Goal: Transaction & Acquisition: Purchase product/service

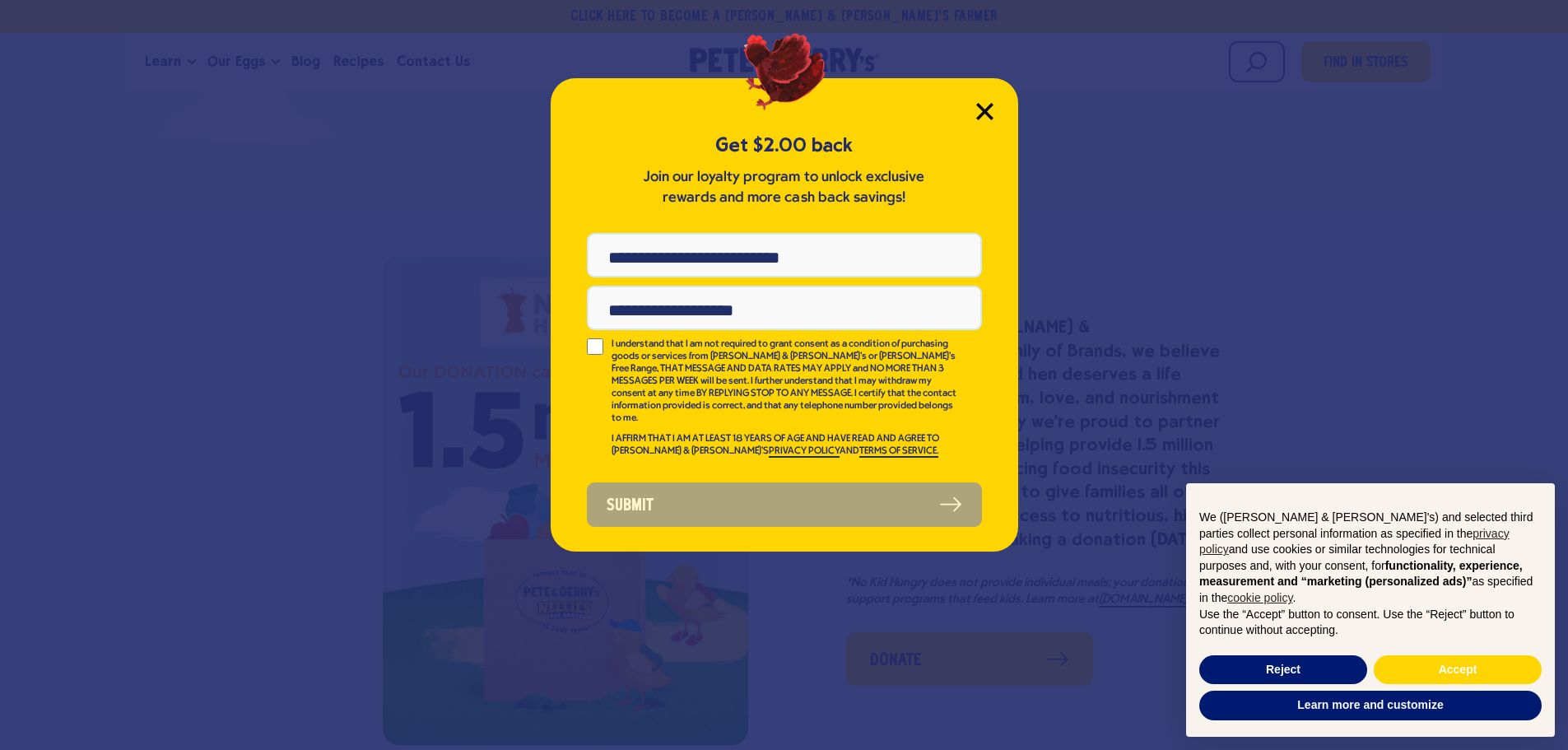
click at [987, 108] on icon "Close Modal" at bounding box center [984, 111] width 15 height 15
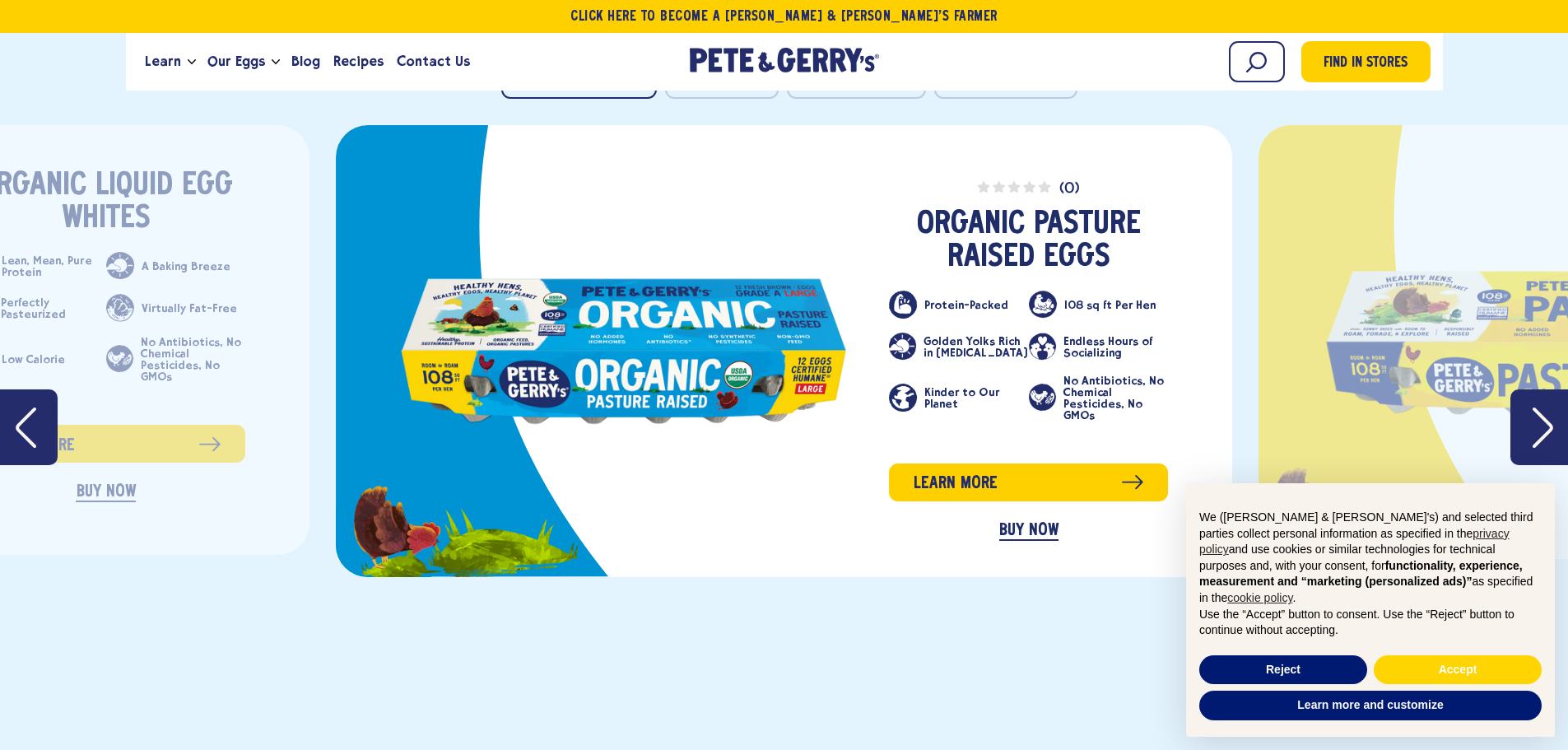
scroll to position [2782, 0]
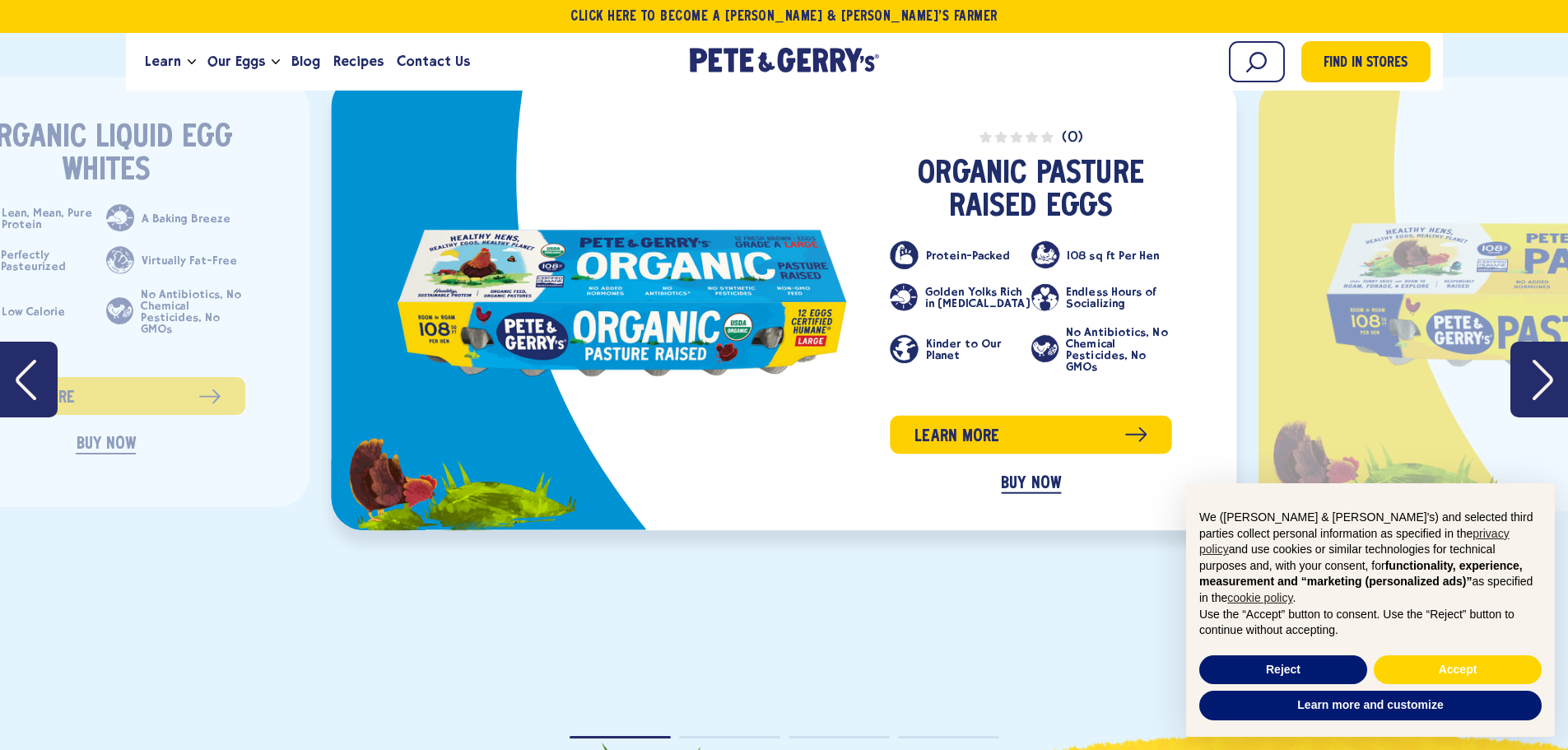
click at [1022, 474] on link "BUY NOW" at bounding box center [1031, 483] width 60 height 19
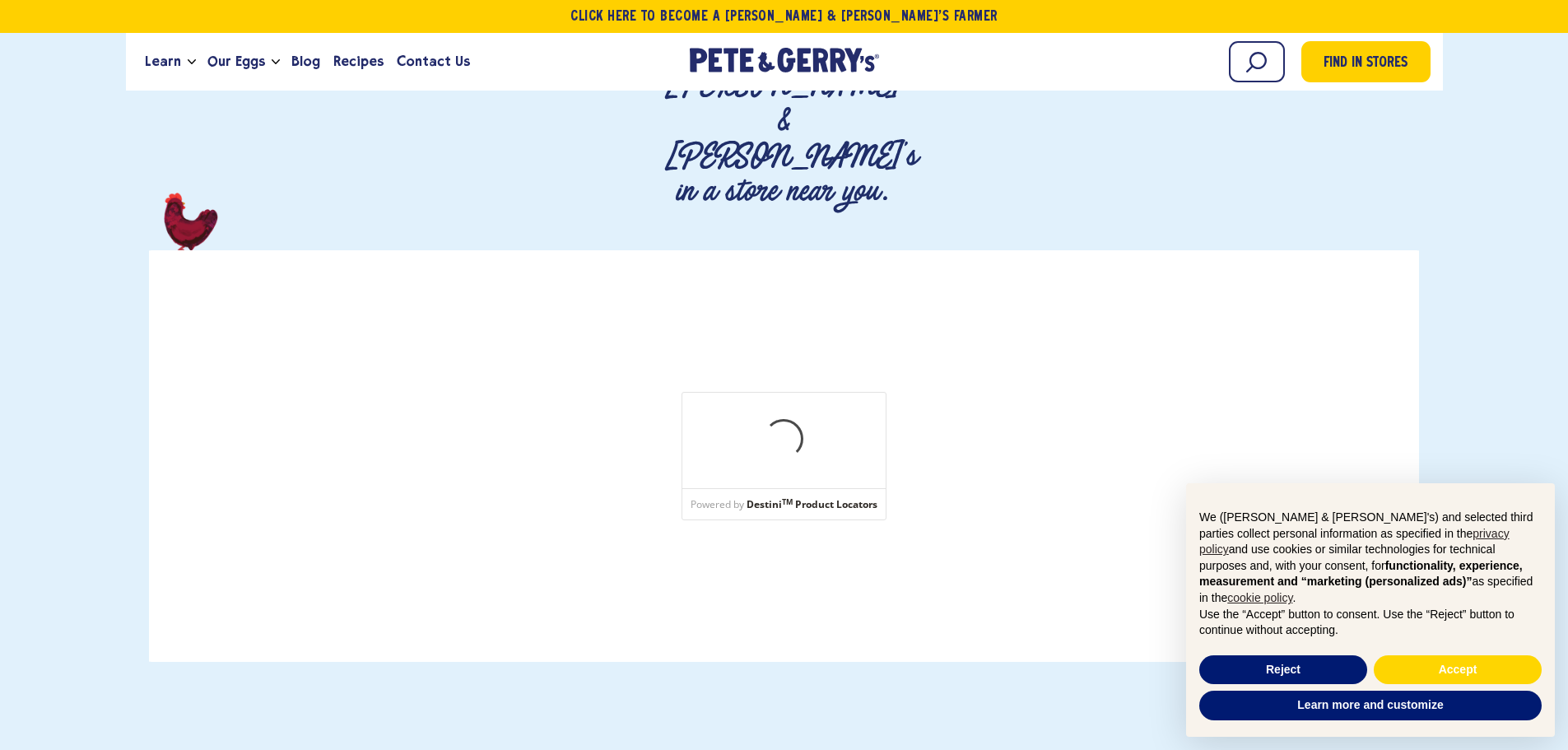
scroll to position [247, 0]
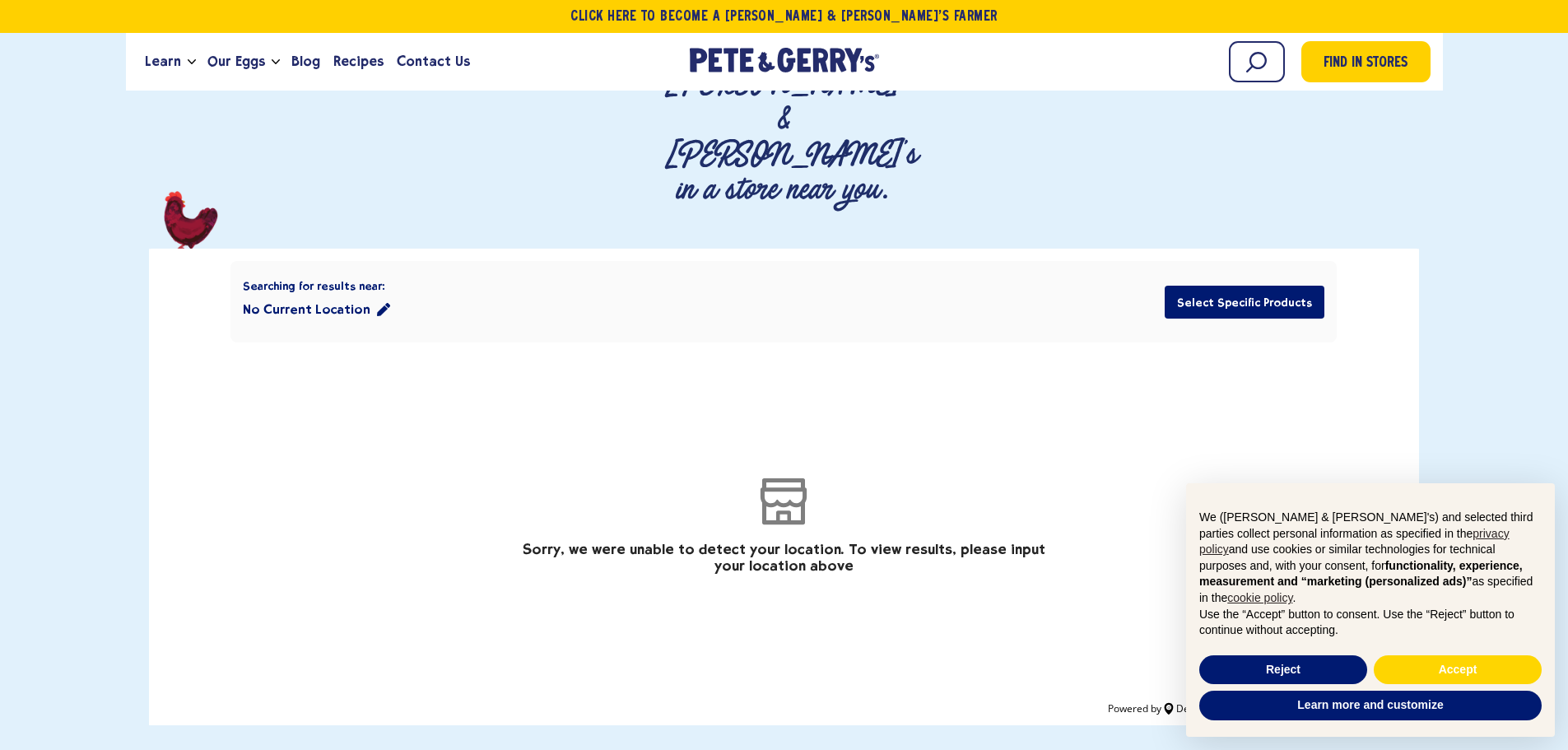
click at [316, 293] on button "No Current Location" at bounding box center [316, 309] width 148 height 33
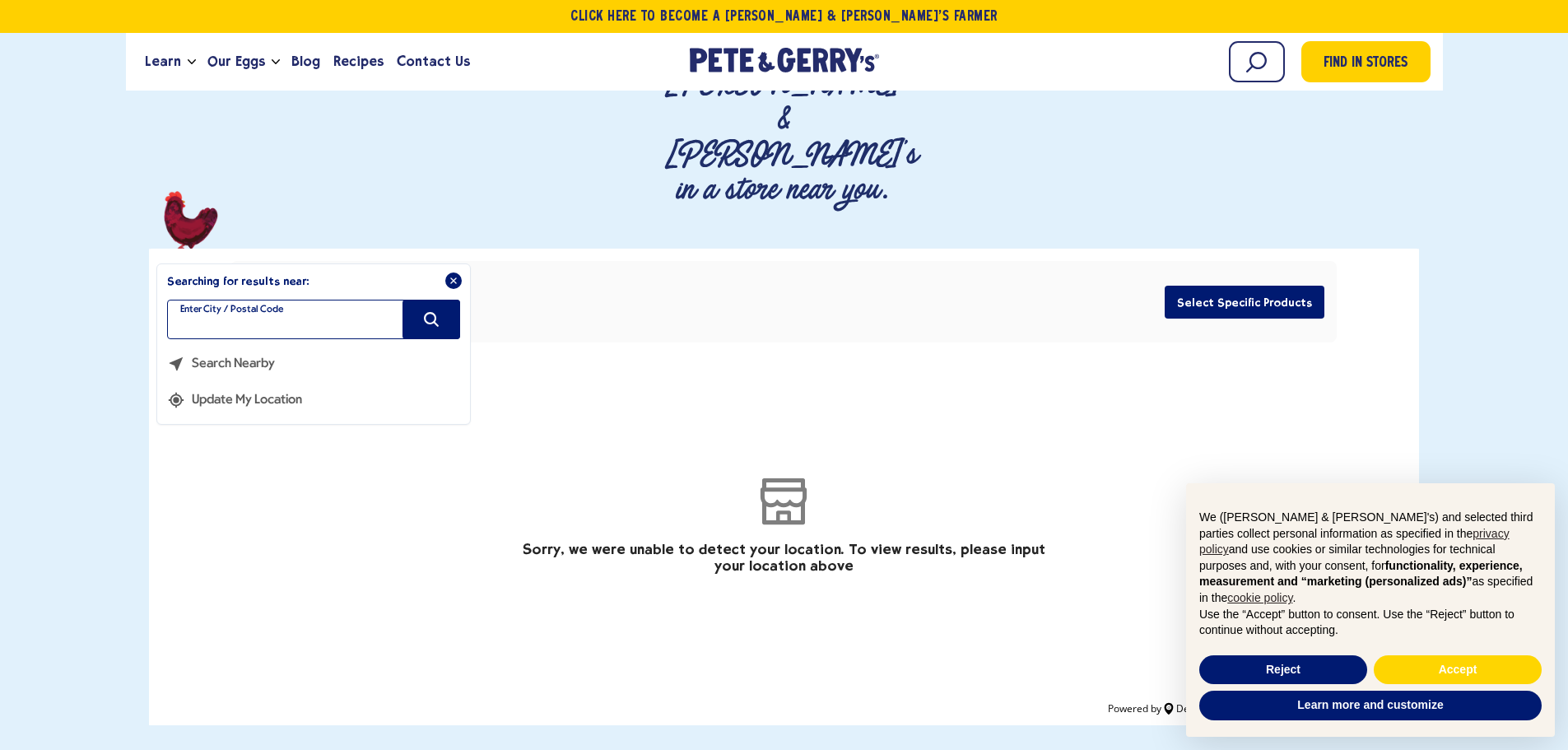
click at [340, 300] on input "filter" at bounding box center [313, 319] width 293 height 40
type input "*****"
click at [423, 310] on icon "Search" at bounding box center [431, 319] width 18 height 18
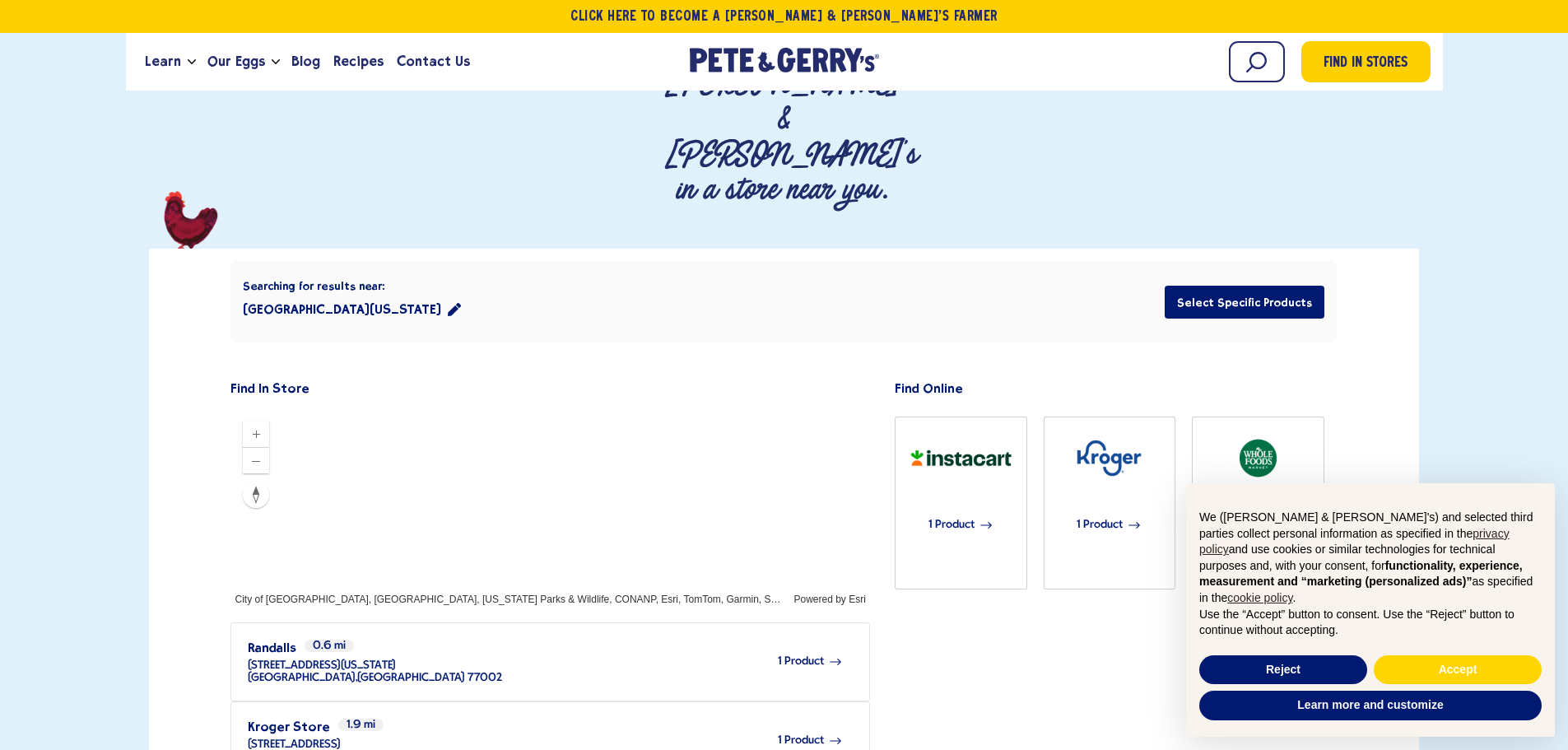
click at [447, 303] on icon "location filter" at bounding box center [453, 310] width 13 height 13
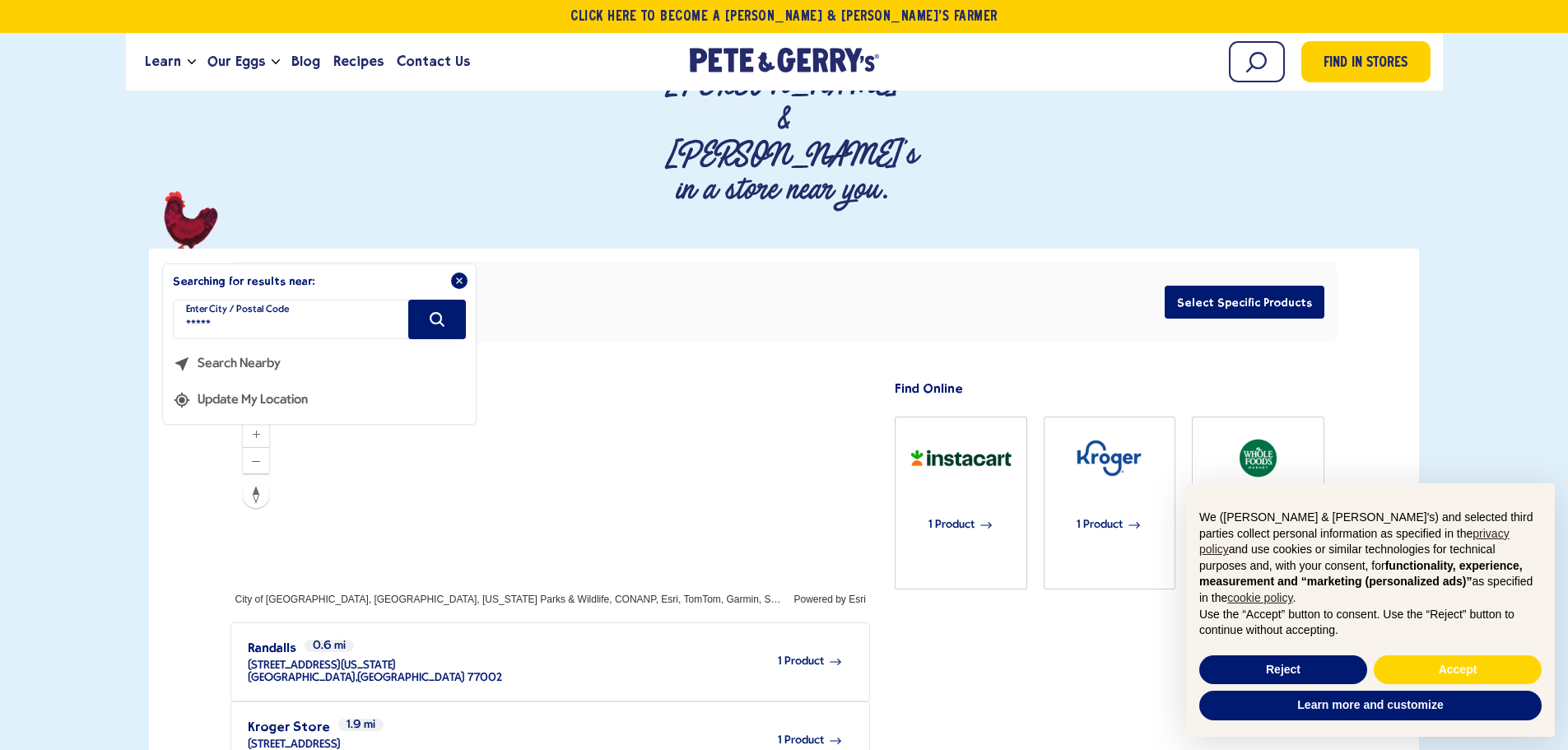
drag, startPoint x: 254, startPoint y: 219, endPoint x: 142, endPoint y: 220, distance: 112.0
click at [144, 249] on div at bounding box center [783, 753] width 1305 height 1008
type input "*****"
click at [433, 310] on icon "Search" at bounding box center [437, 319] width 18 height 18
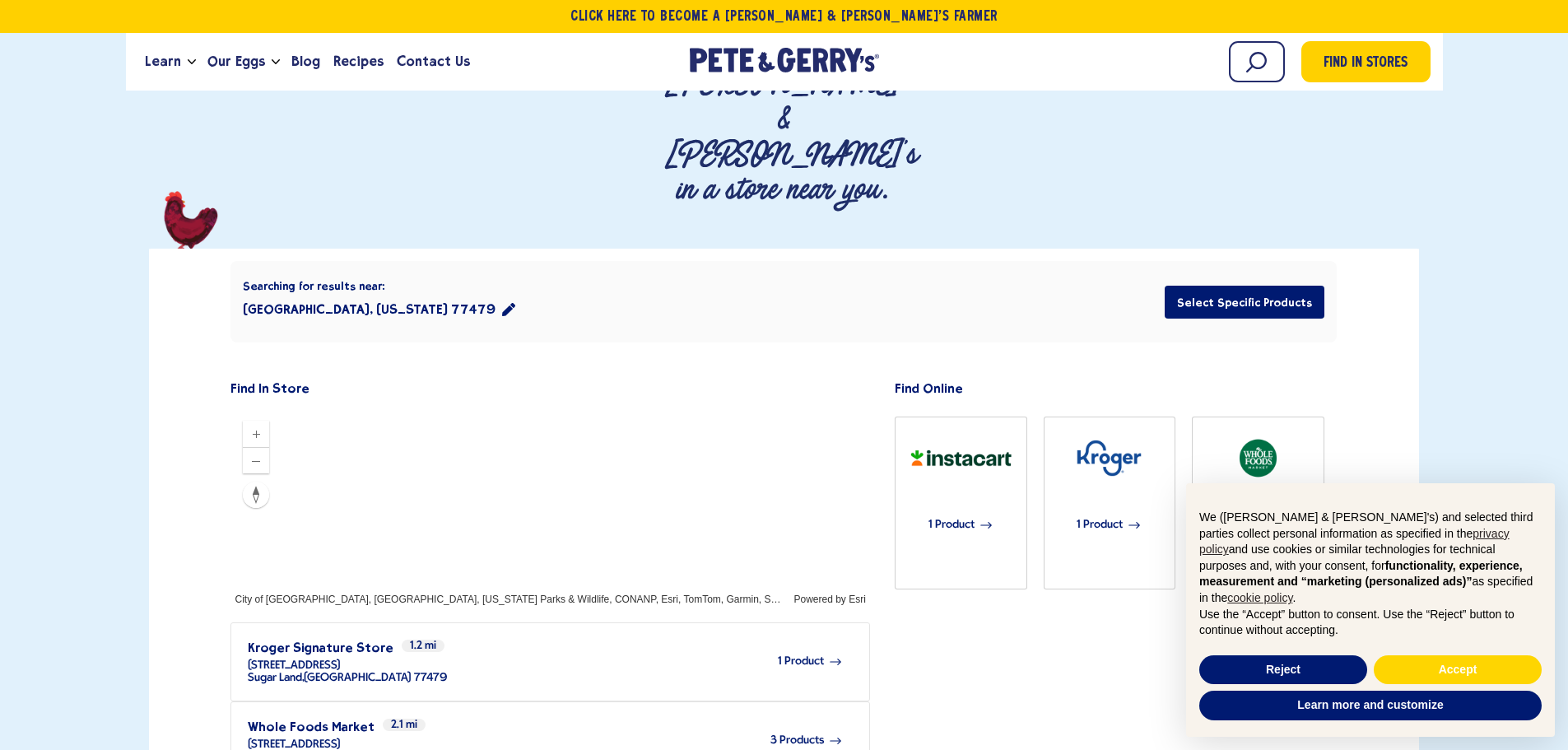
click at [65, 374] on div "Where To Buy Find Pete & Gerry's in a store near you." at bounding box center [784, 614] width 1568 height 1284
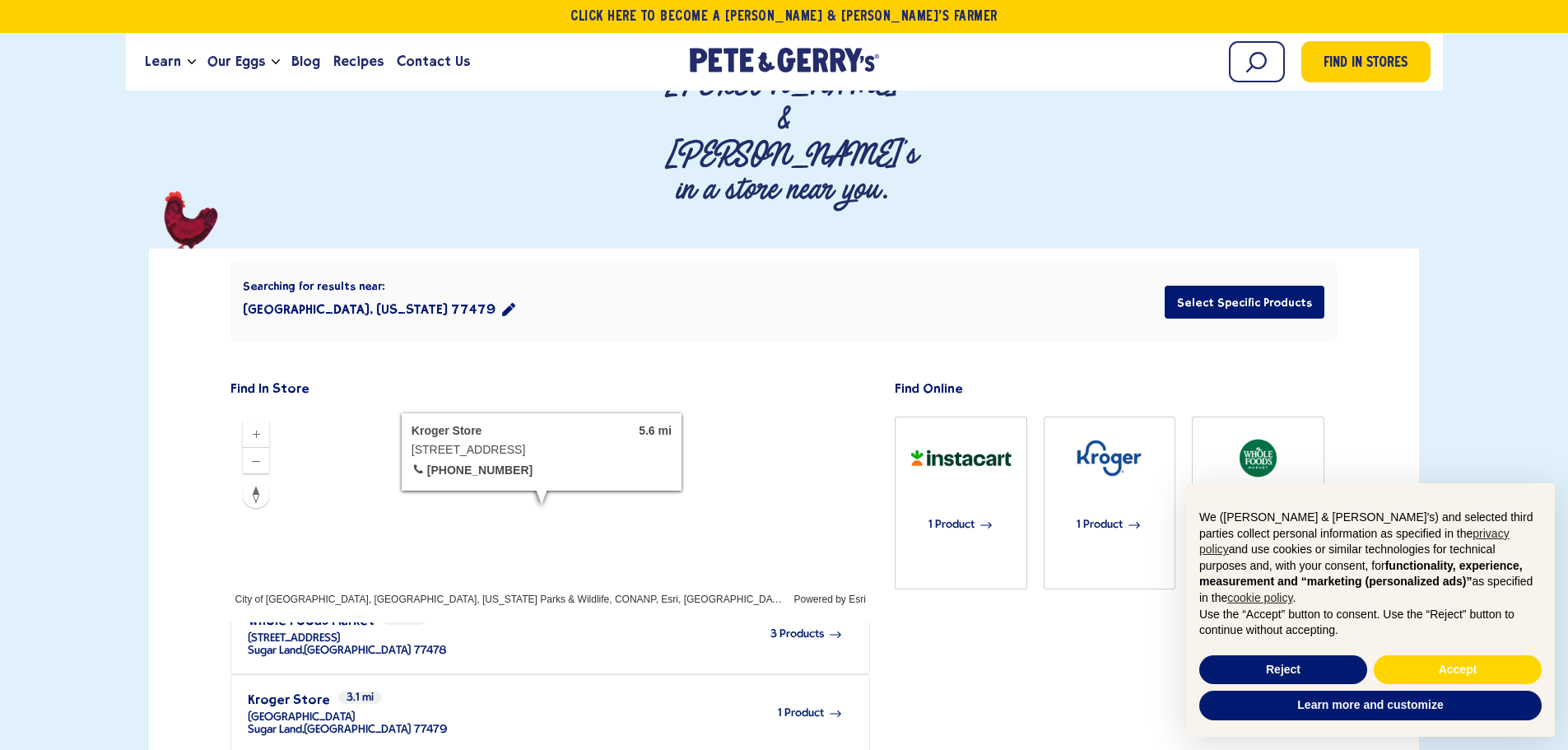
scroll to position [0, 0]
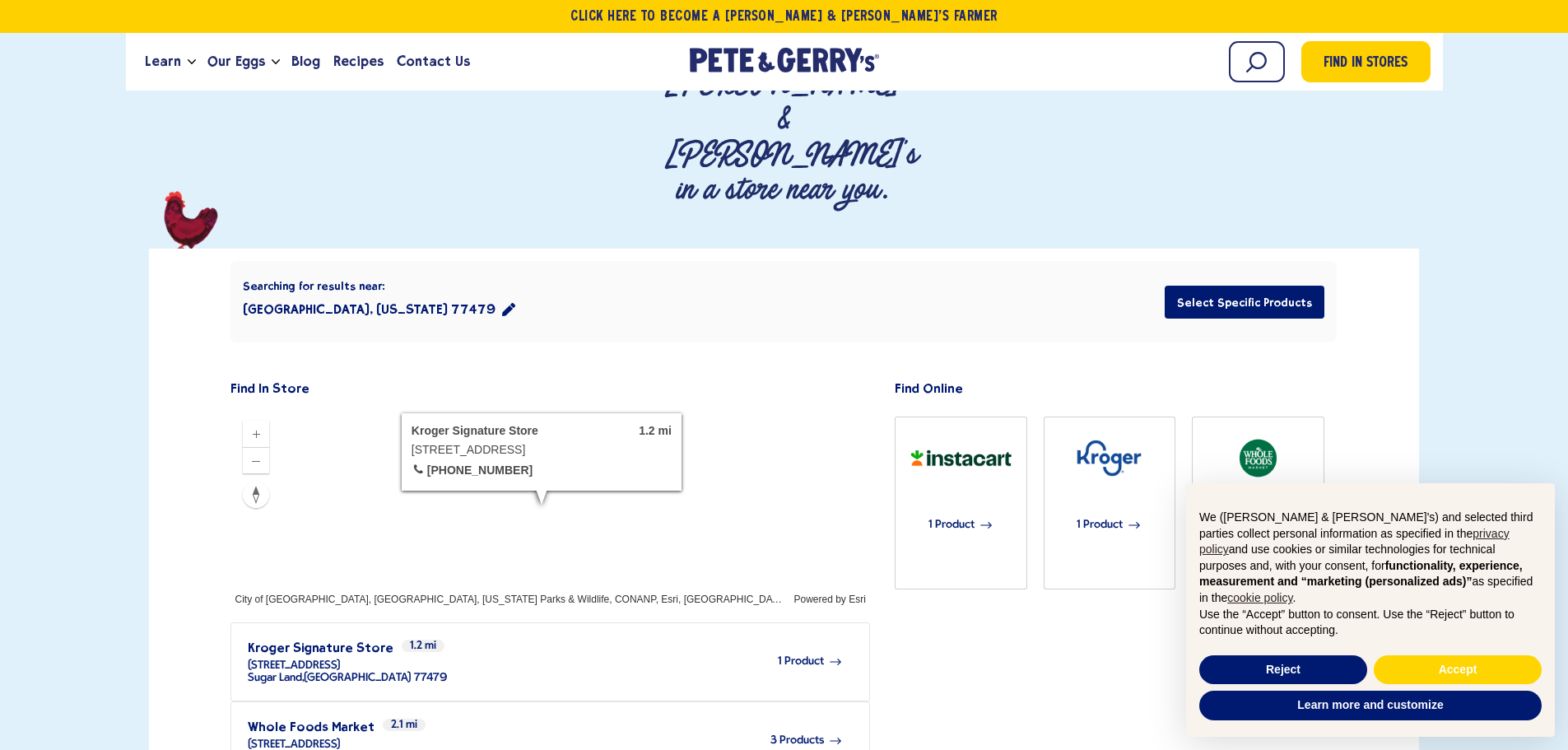
click at [139, 567] on div at bounding box center [783, 753] width 1305 height 1008
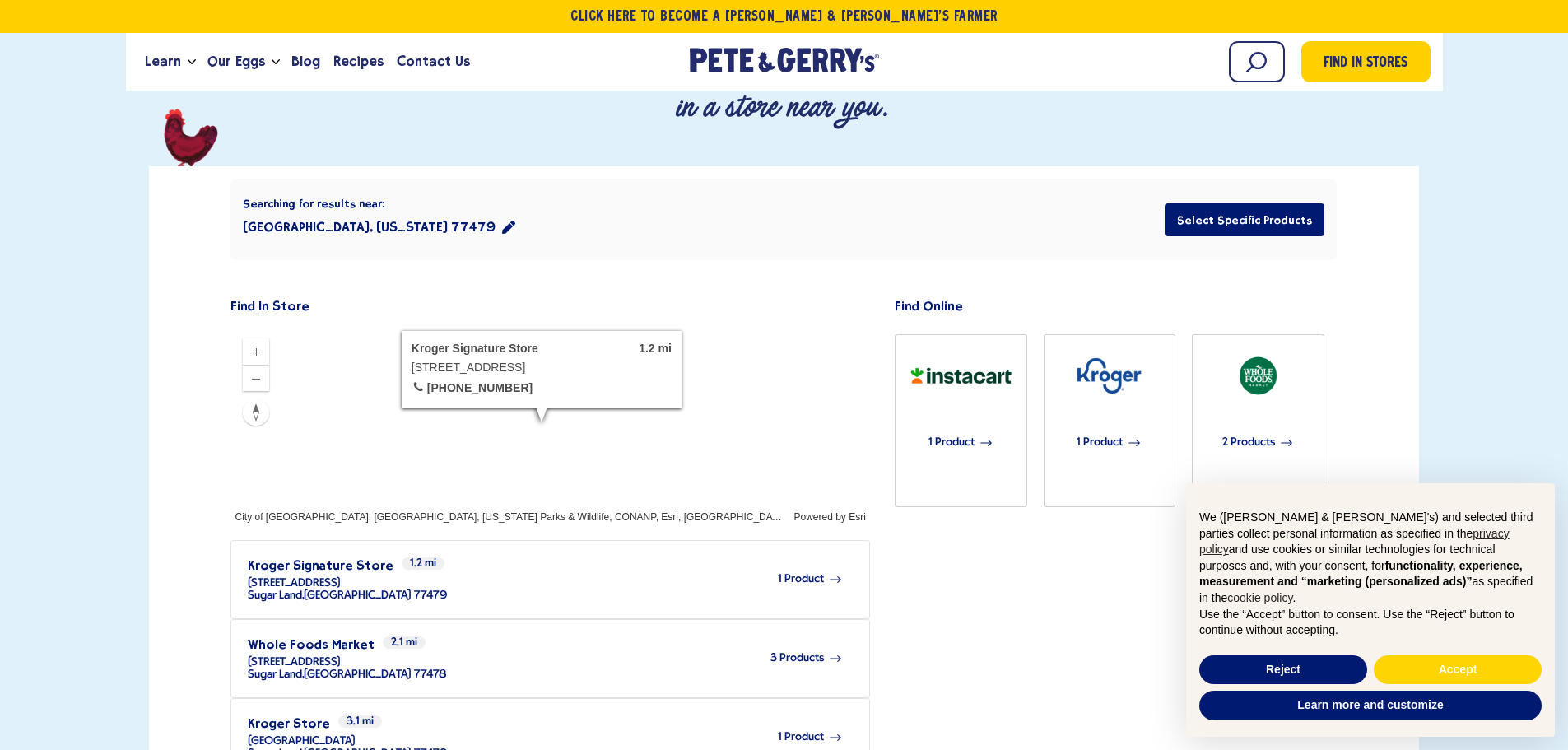
scroll to position [411, 0]
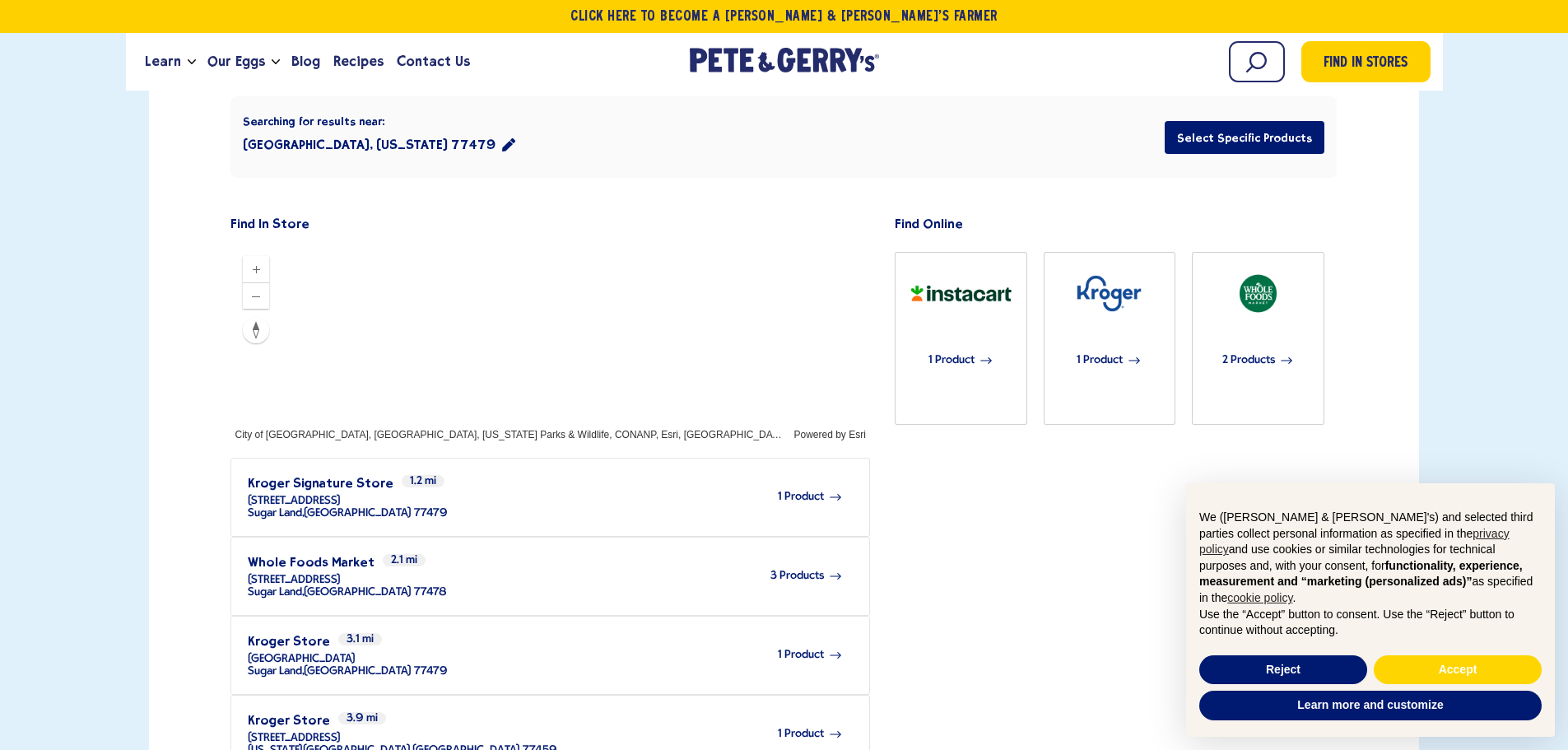
click at [152, 603] on div "Searching for results near: Sugar Land, Texas 77479 Select Specific Products Fi…" at bounding box center [784, 588] width 1269 height 1008
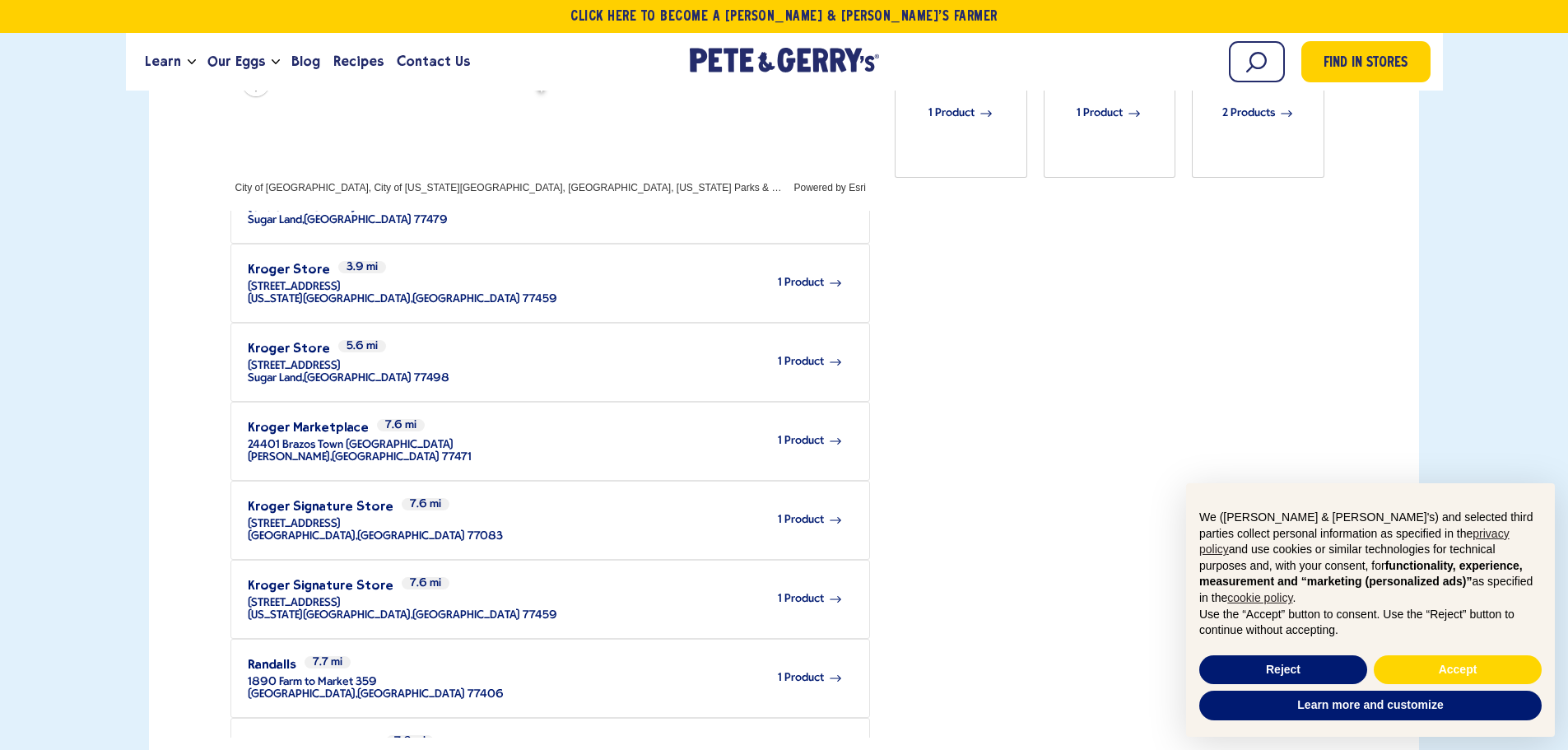
scroll to position [210, 0]
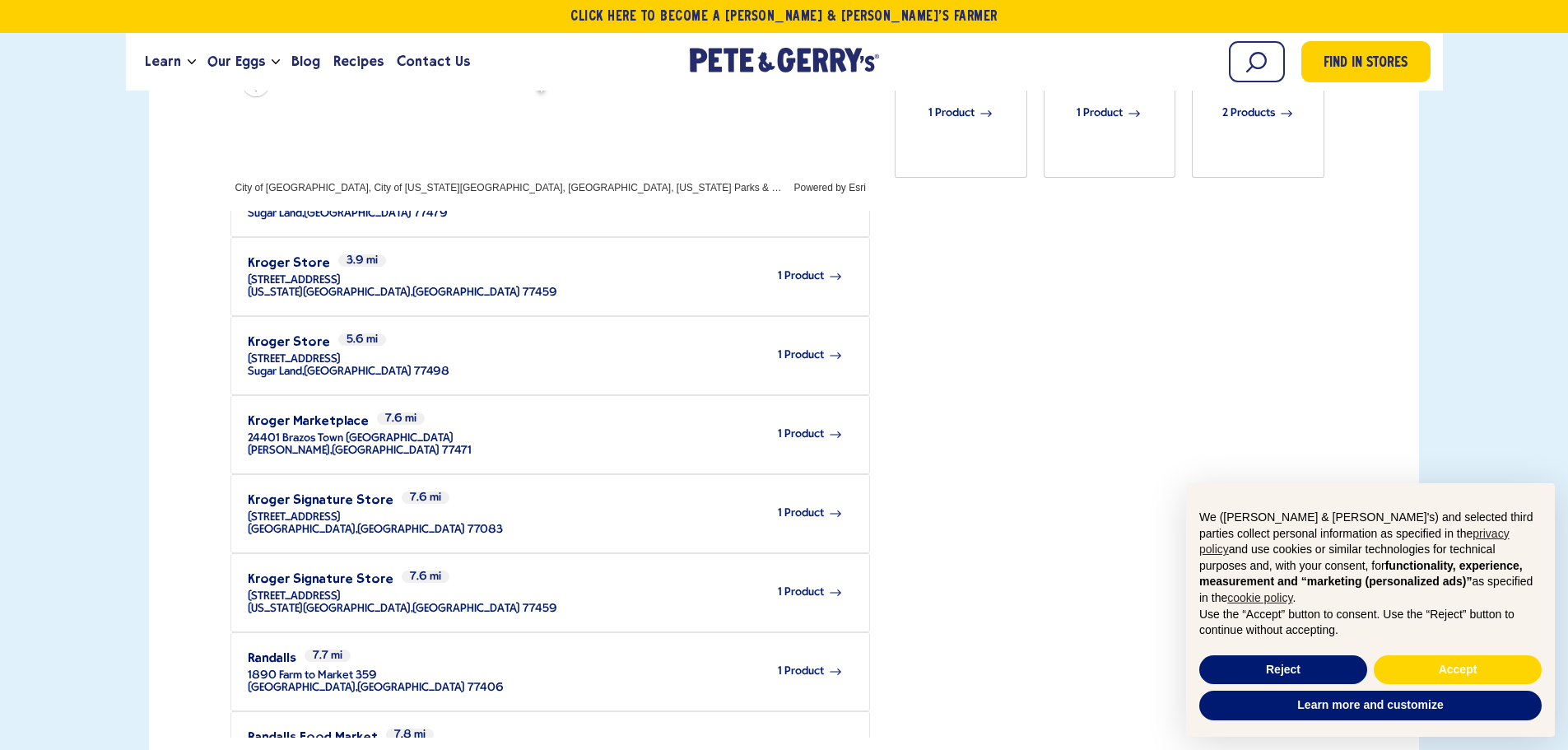
click at [356, 591] on div "10250 Highway 6 Missouri City , TX 77459" at bounding box center [402, 603] width 309 height 25
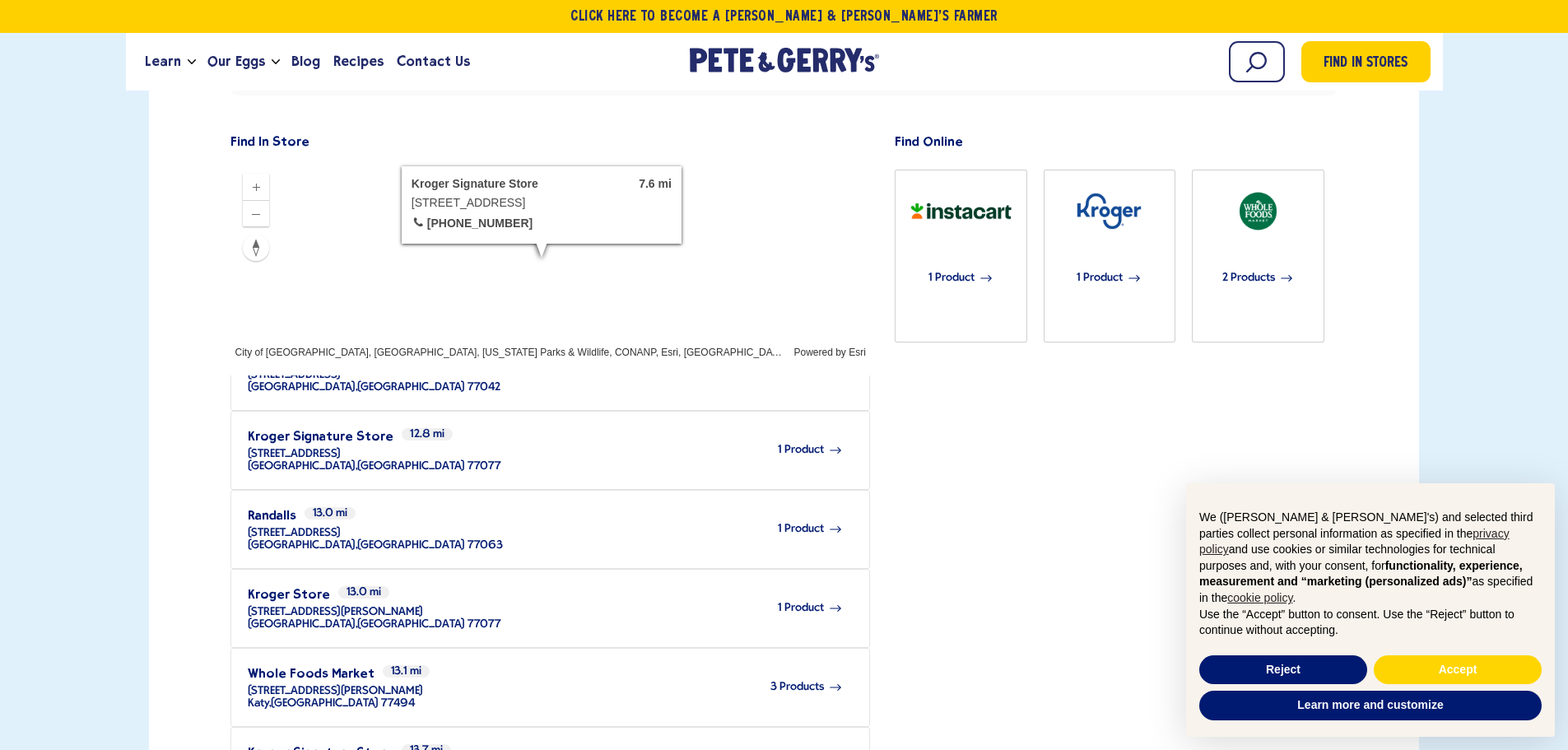
scroll to position [1159, 0]
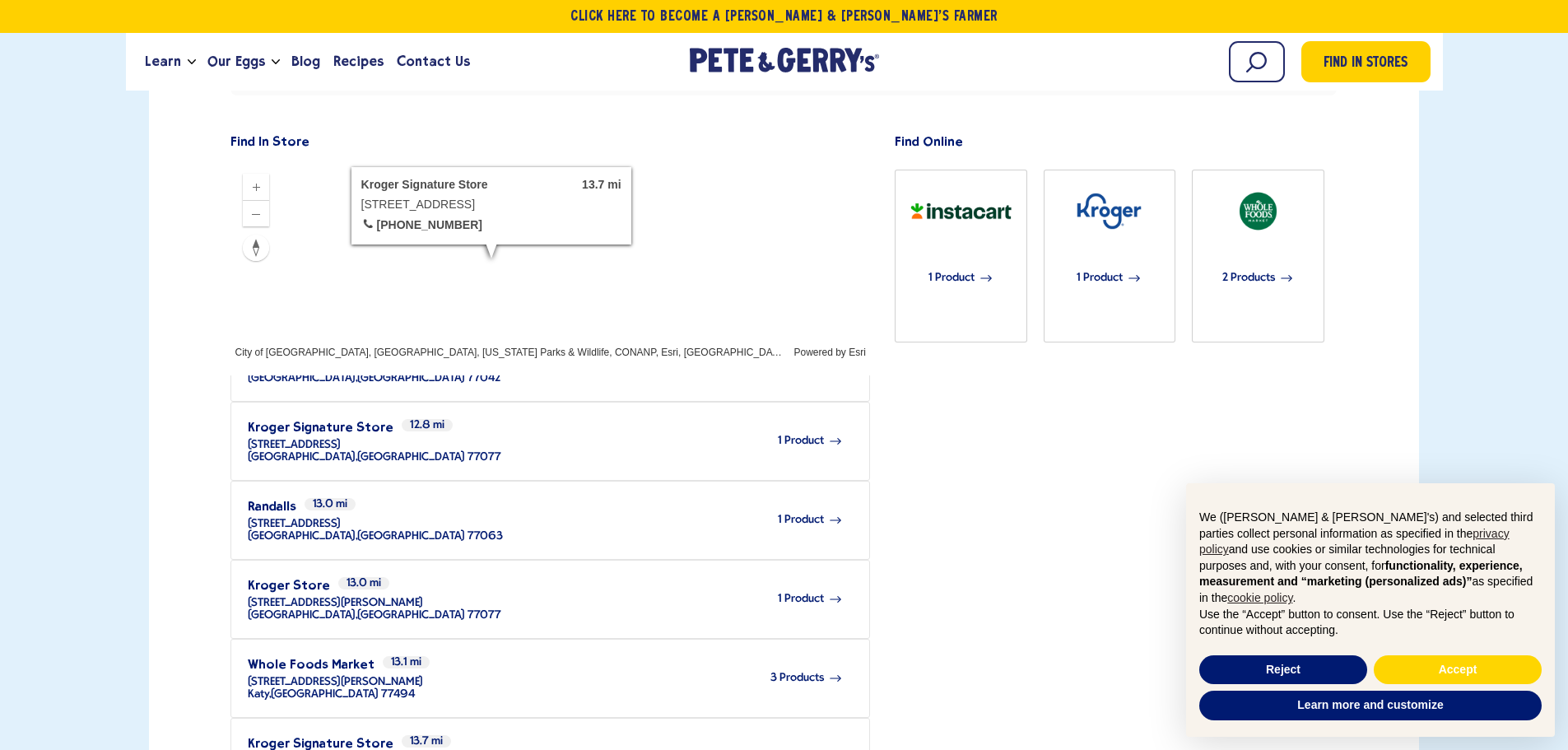
click at [916, 607] on div "Find Online 1 Product 1 Product 2 Products" at bounding box center [1115, 515] width 443 height 774
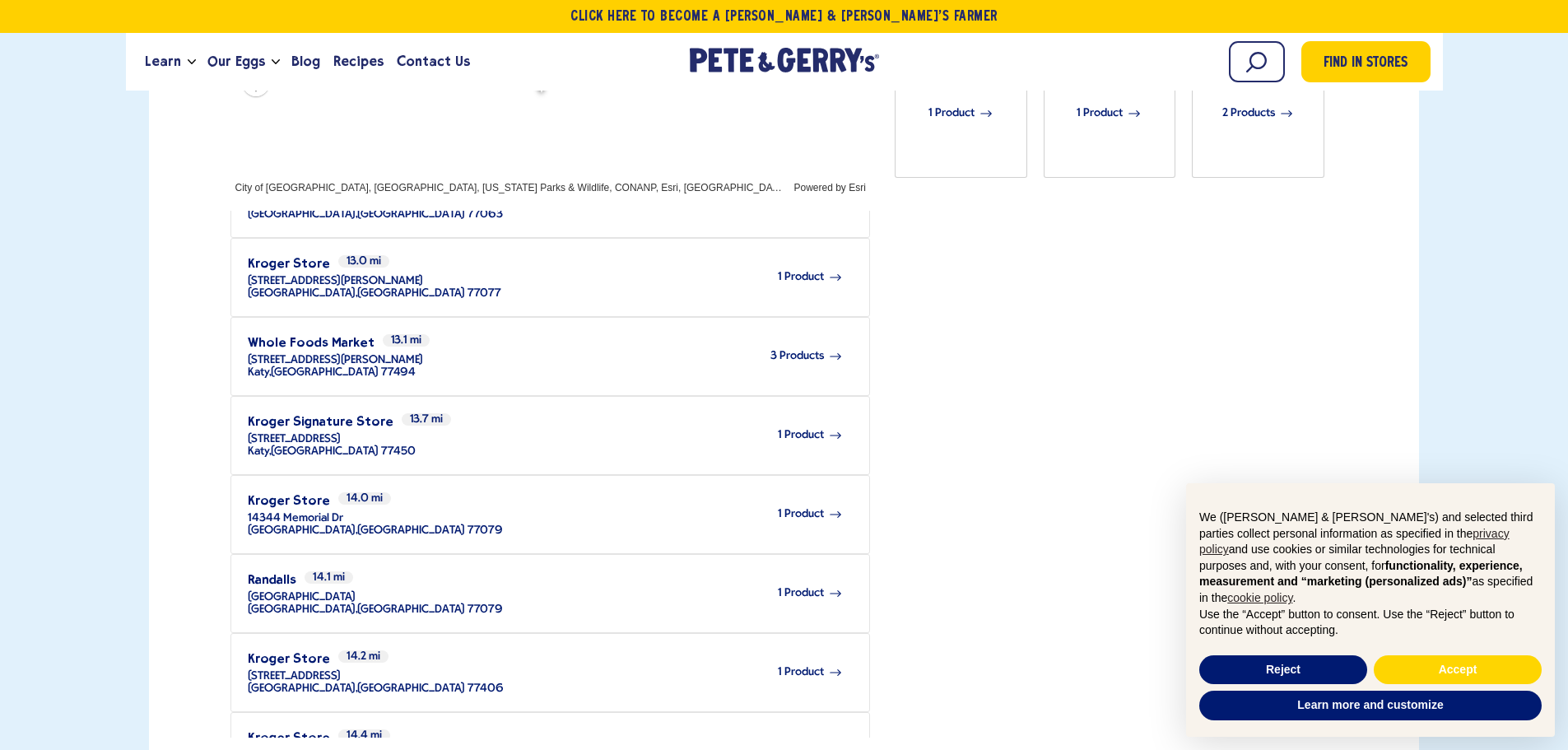
scroll to position [1370, 0]
